Goal: Find specific page/section: Find specific page/section

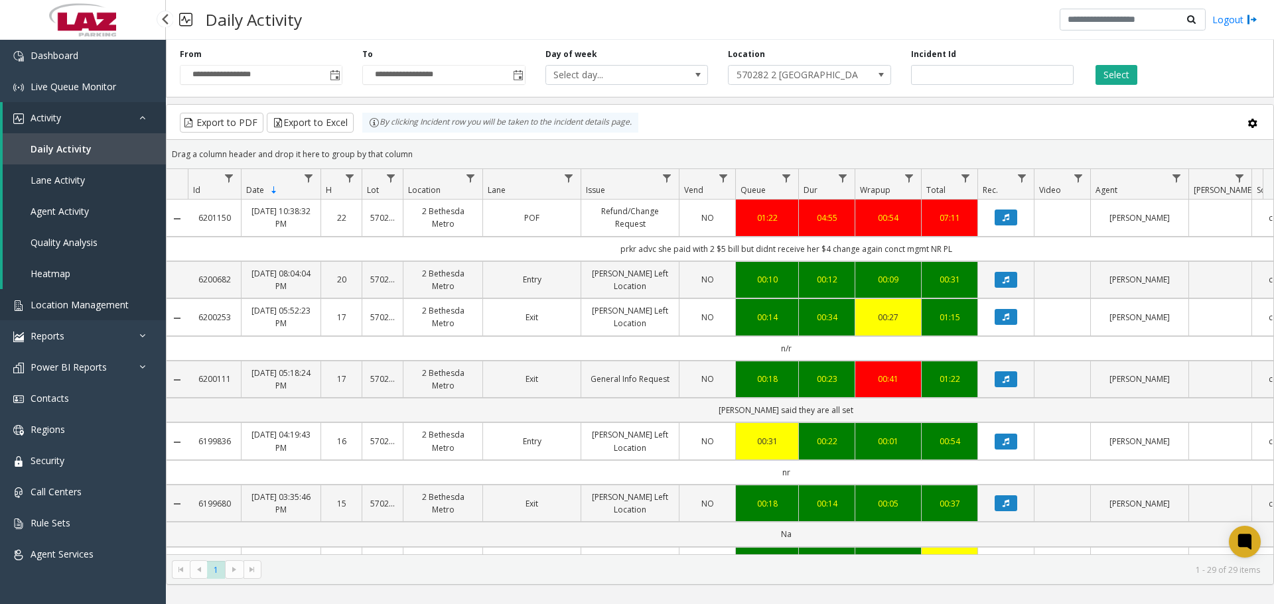
click at [43, 301] on span "Location Management" at bounding box center [80, 305] width 98 height 13
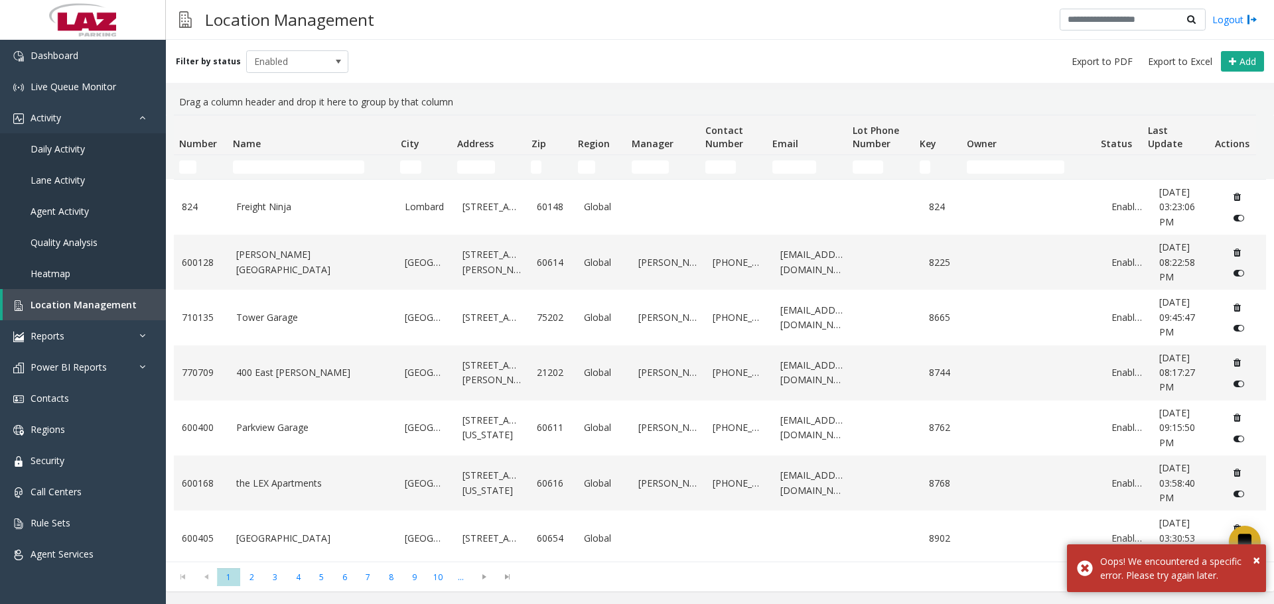
click at [175, 171] on td "Number Filter" at bounding box center [201, 167] width 54 height 24
click at [182, 169] on input "Number Filter" at bounding box center [187, 167] width 17 height 13
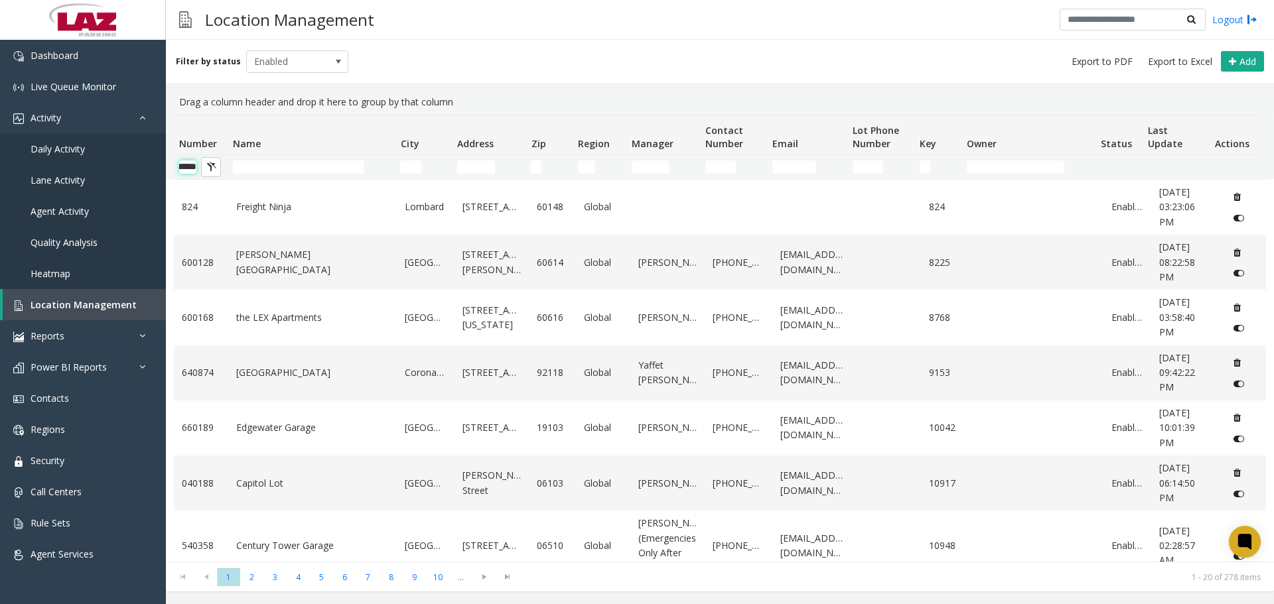
scroll to position [0, 22]
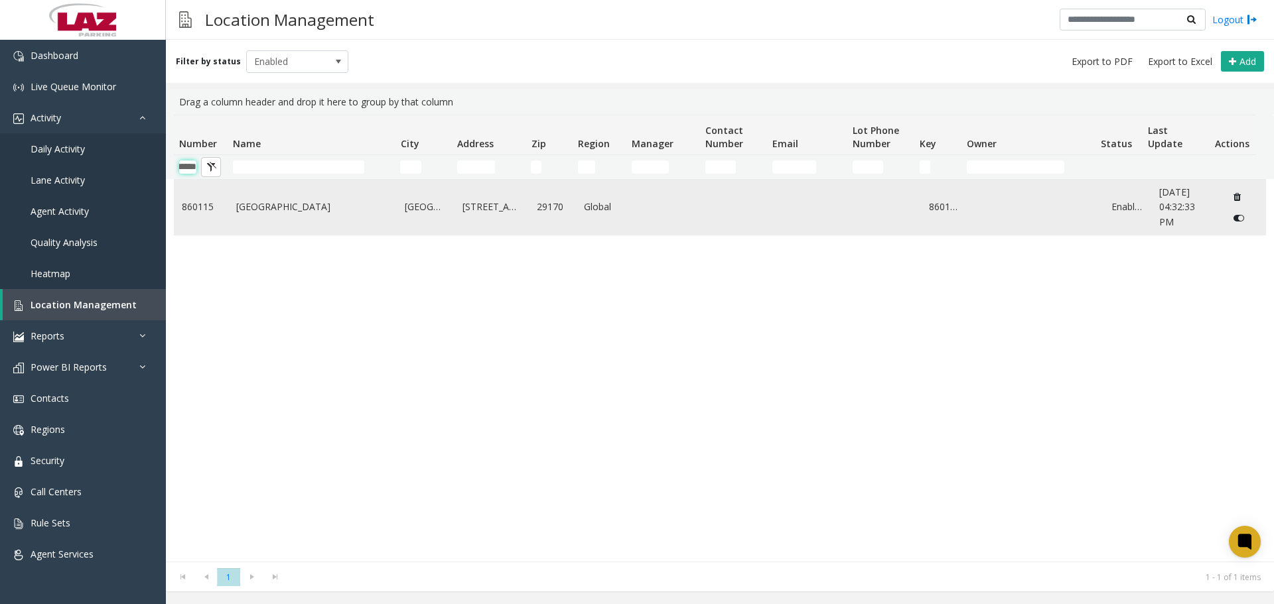
type input "******"
click at [212, 206] on link "860115" at bounding box center [201, 207] width 38 height 15
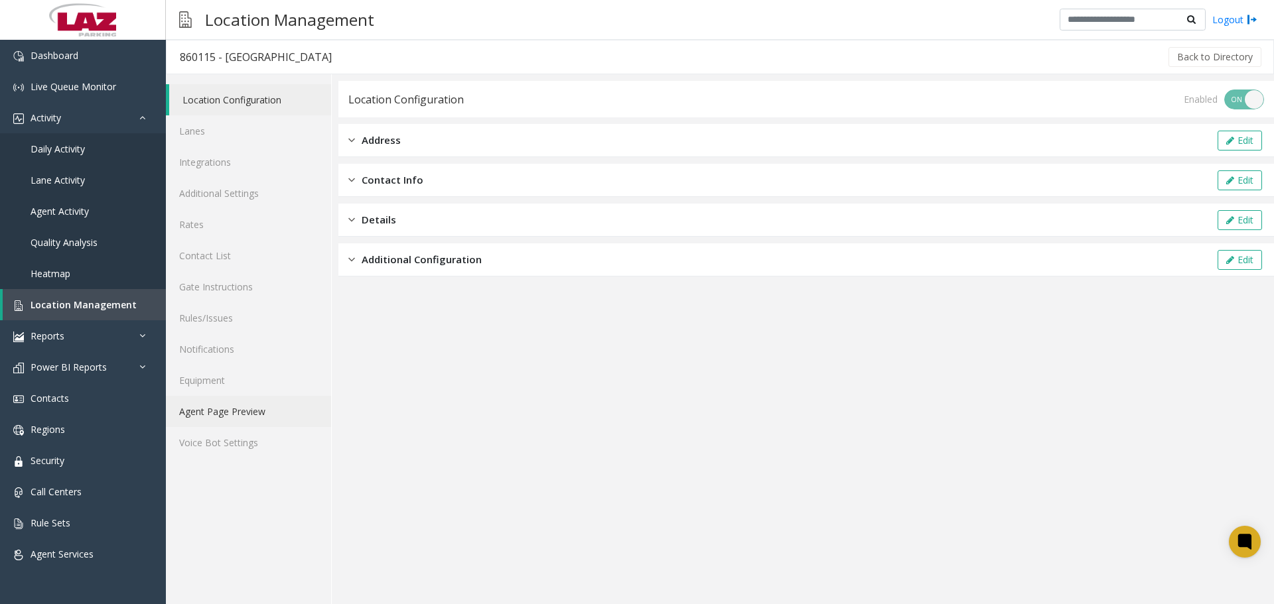
click at [226, 422] on link "Agent Page Preview" at bounding box center [248, 411] width 165 height 31
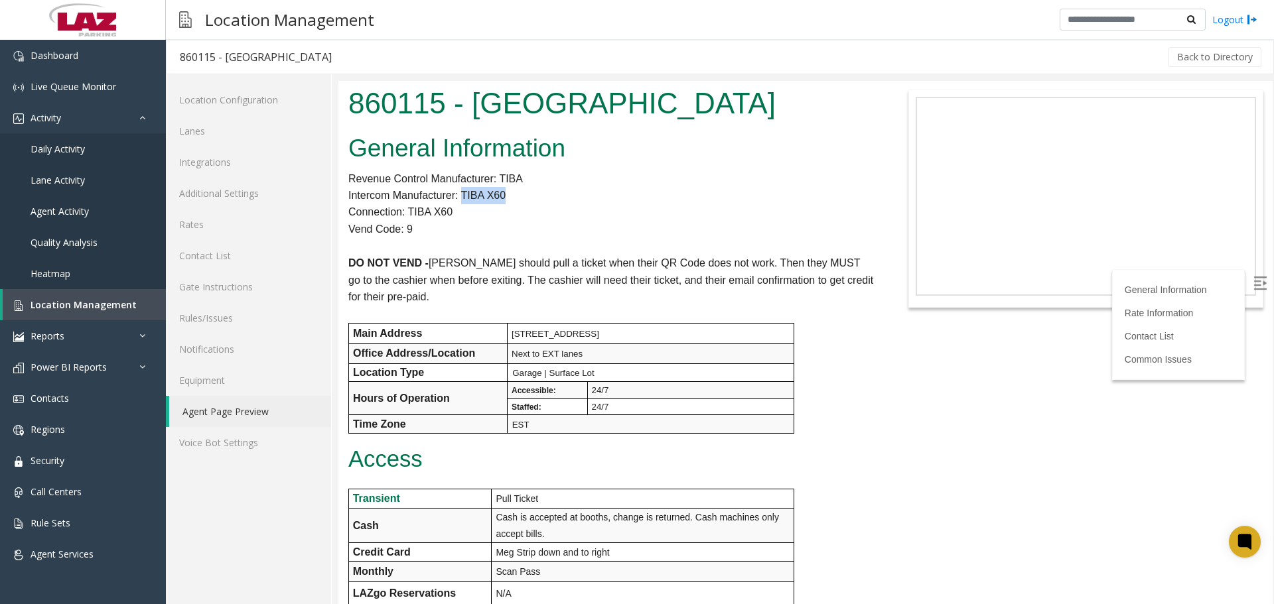
drag, startPoint x: 514, startPoint y: 198, endPoint x: 460, endPoint y: 203, distance: 53.9
click at [460, 203] on p "Intercom Manufacturer: TIBA X60" at bounding box center [610, 195] width 525 height 17
click at [618, 207] on p "Connection: TIBA X60" at bounding box center [610, 212] width 525 height 17
click at [266, 137] on link "Lanes" at bounding box center [248, 130] width 165 height 31
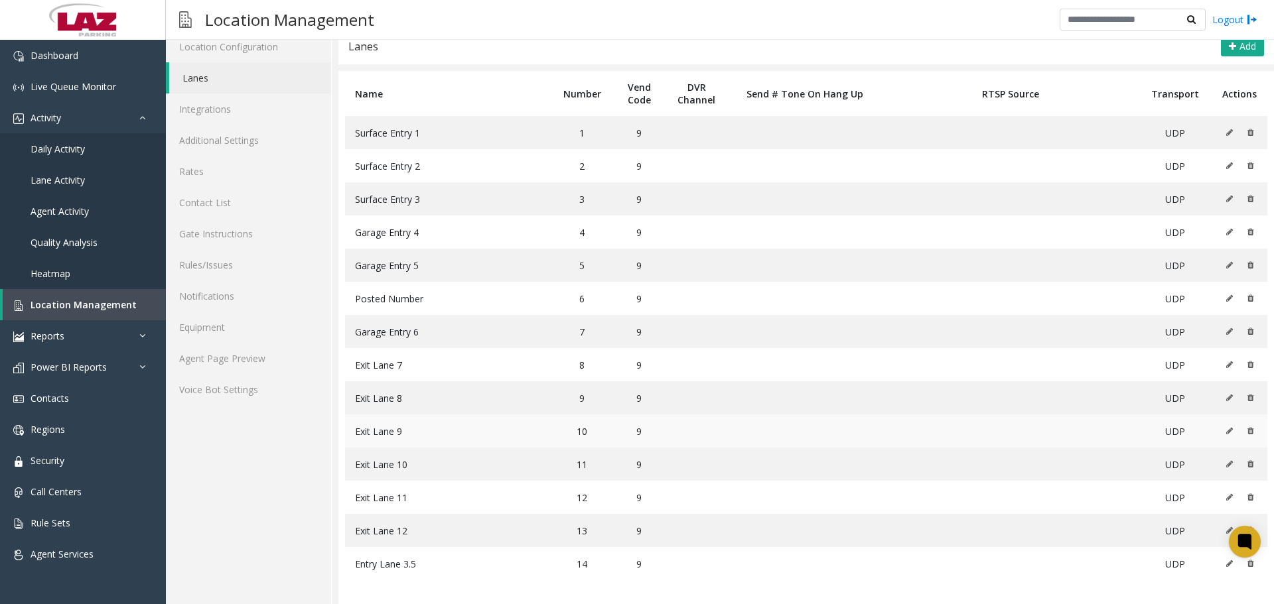
scroll to position [56, 0]
click at [231, 364] on link "Agent Page Preview" at bounding box center [248, 355] width 165 height 31
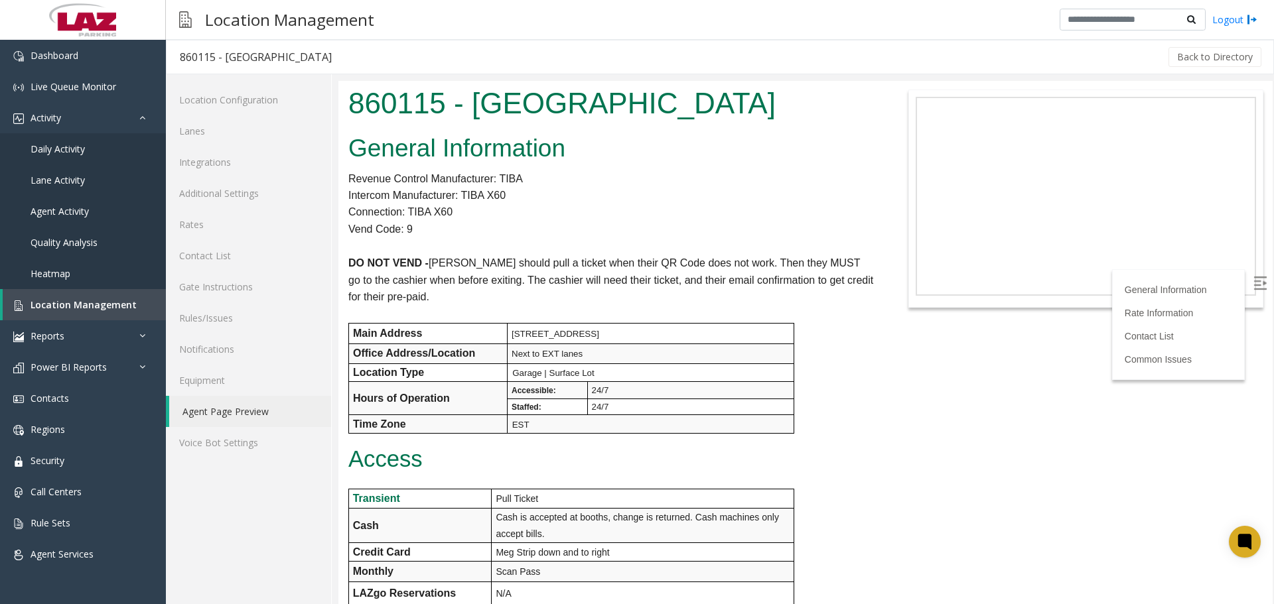
click at [509, 49] on div "Back to Directory" at bounding box center [804, 56] width 918 height 33
click at [402, 105] on h1 "860115 - [GEOGRAPHIC_DATA]" at bounding box center [610, 103] width 525 height 41
click at [403, 105] on h1 "860115 - [GEOGRAPHIC_DATA]" at bounding box center [610, 103] width 525 height 41
copy h1 "860115"
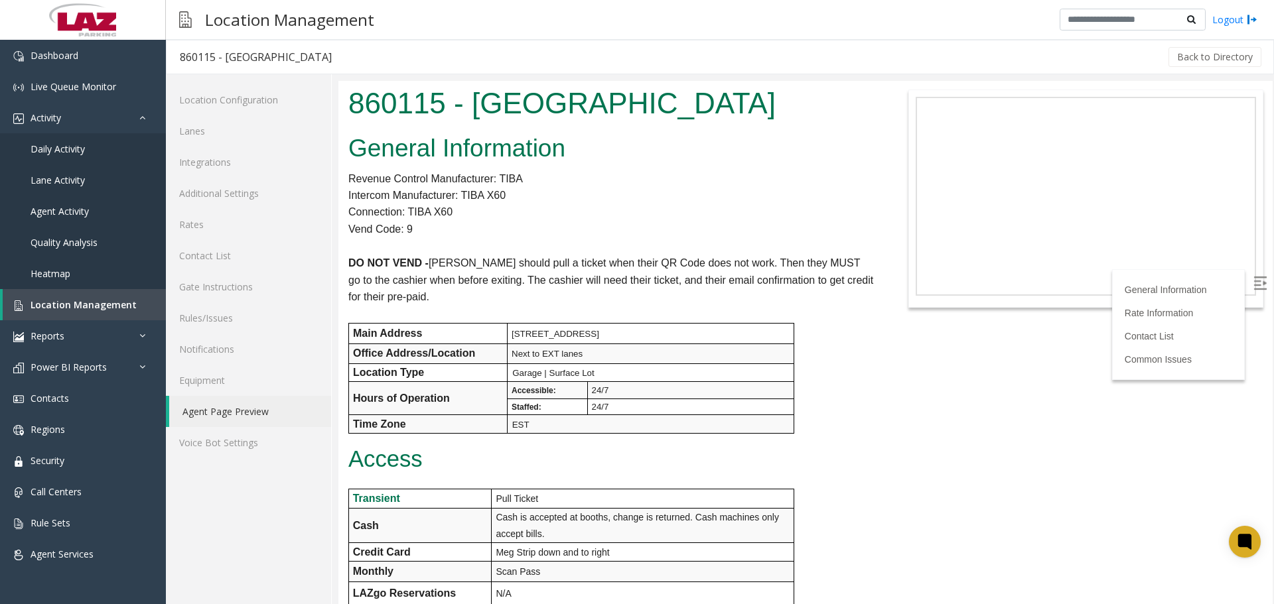
click at [537, 149] on h2 "General Information" at bounding box center [610, 148] width 525 height 34
click at [1251, 293] on label at bounding box center [1261, 285] width 20 height 20
click at [655, 216] on p "Connection: TIBA X60" at bounding box center [610, 212] width 525 height 17
